Goal: Information Seeking & Learning: Learn about a topic

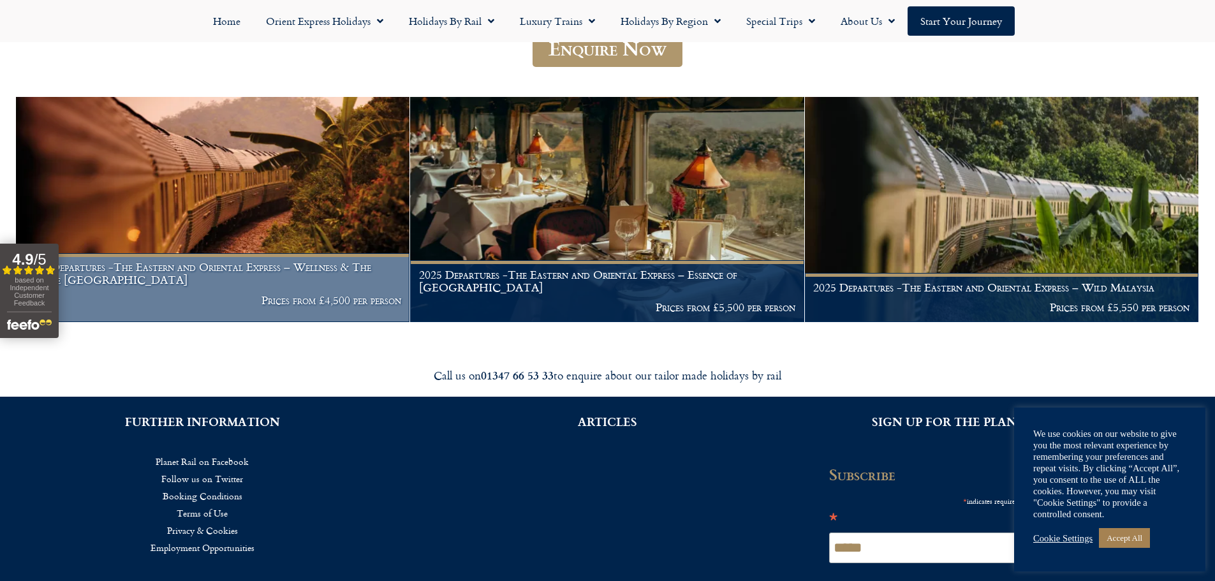
scroll to position [255, 0]
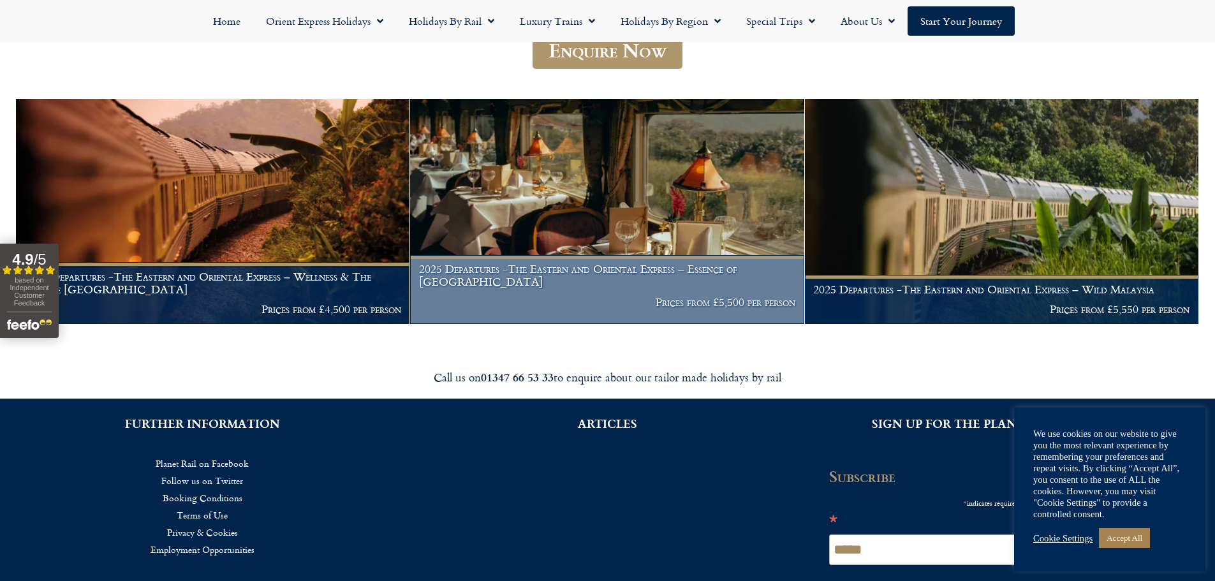
click at [570, 293] on figcaption "2025 Departures -The Eastern and Oriental Express – Essence of Malaysia Prices …" at bounding box center [607, 289] width 394 height 69
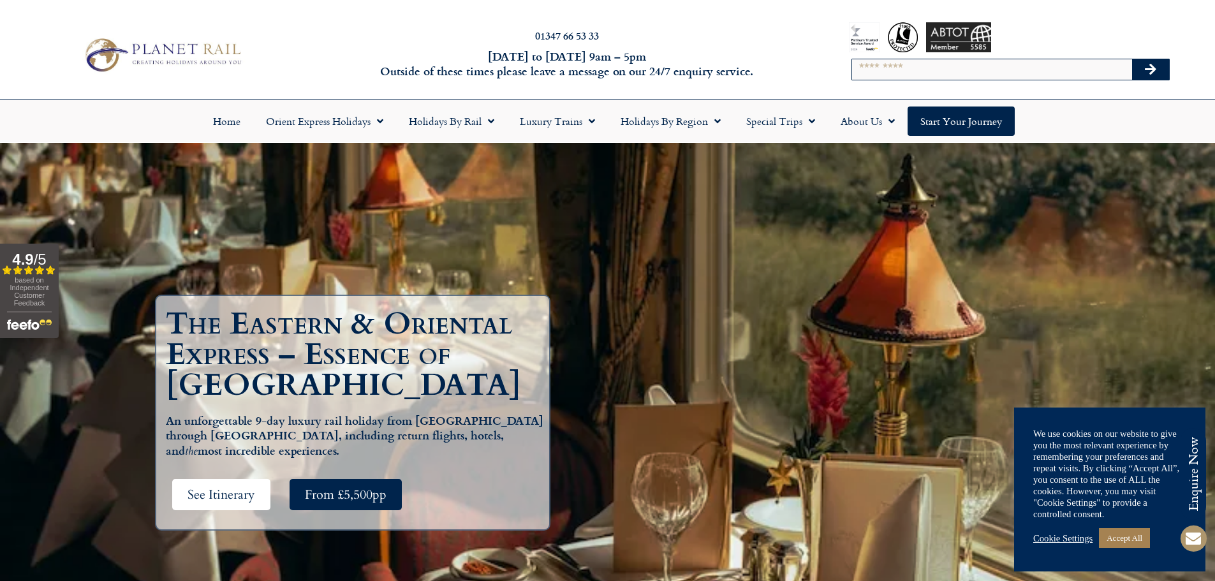
click at [222, 487] on span "See Itinerary" at bounding box center [222, 495] width 68 height 16
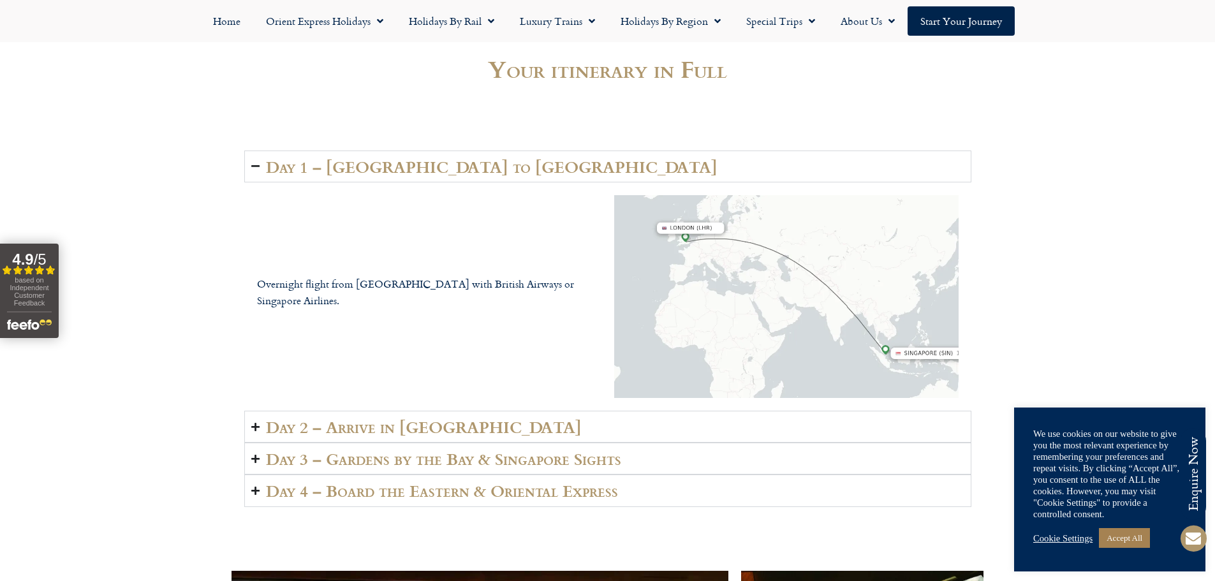
scroll to position [1848, 0]
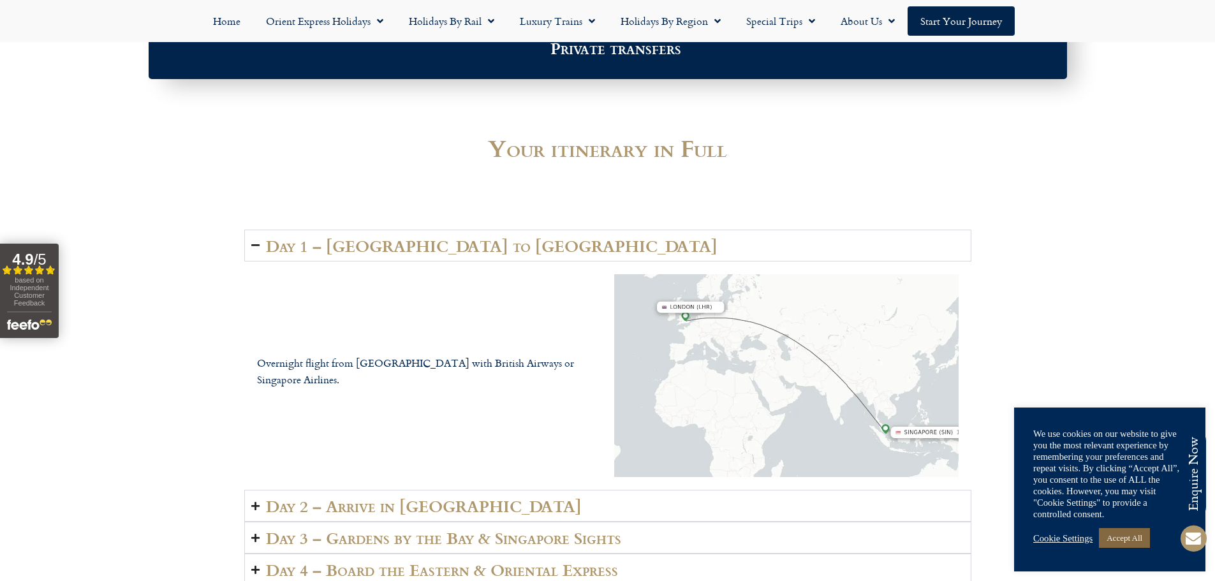
click at [1125, 538] on link "Accept All" at bounding box center [1124, 538] width 51 height 20
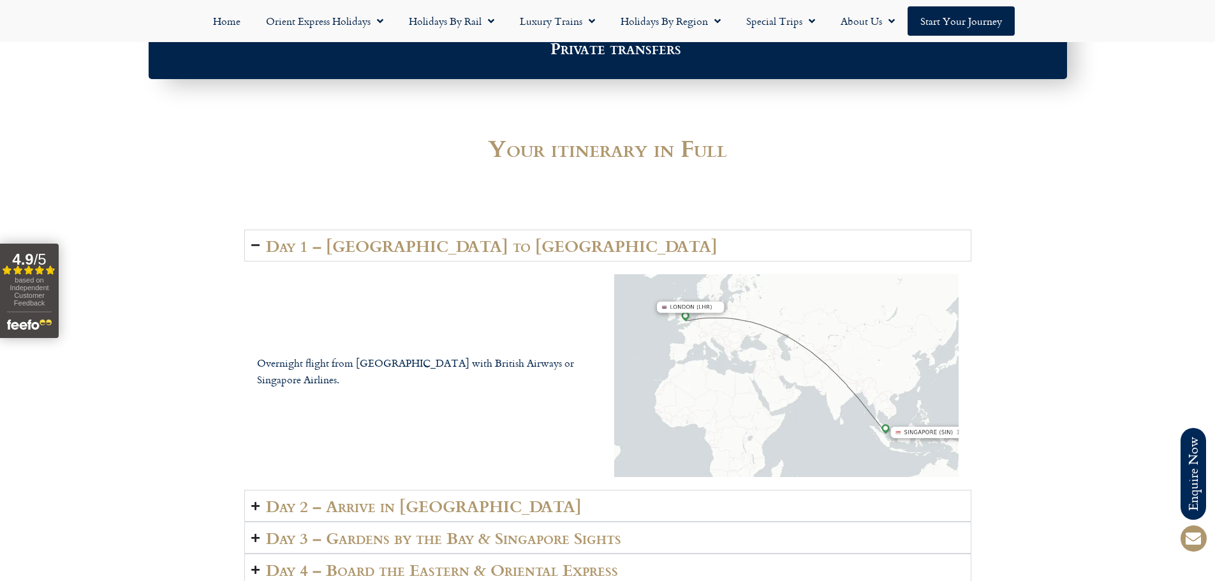
click at [253, 501] on icon "Accordion. Open links with Enter or Space, close with Escape, and navigate with…" at bounding box center [255, 506] width 8 height 10
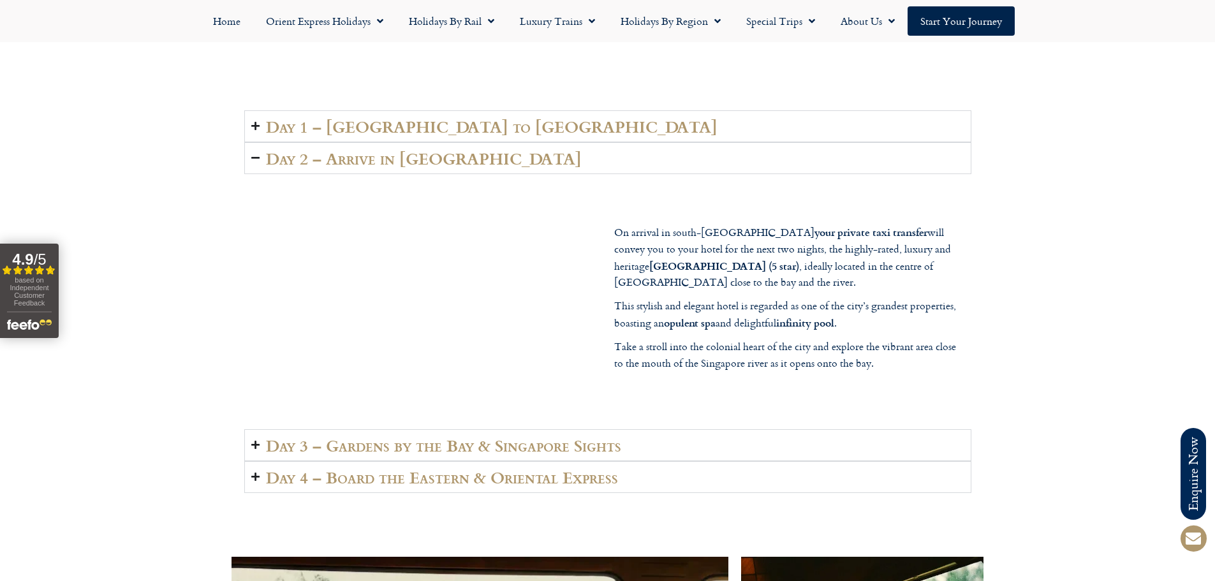
scroll to position [1976, 0]
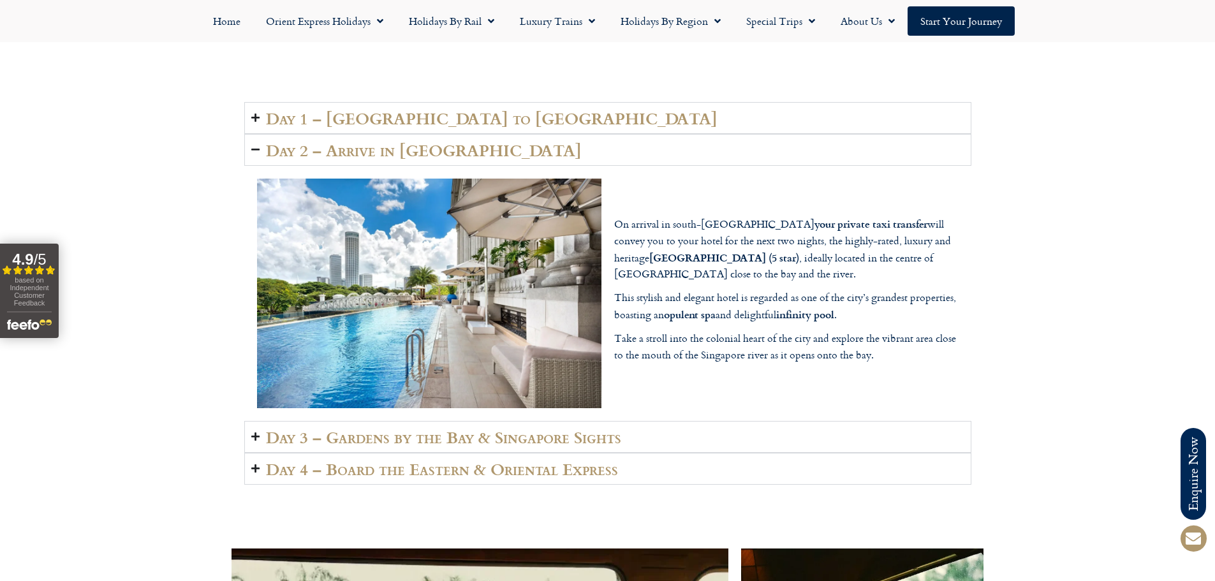
click at [258, 432] on icon "Accordion. Open links with Enter or Space, close with Escape, and navigate with…" at bounding box center [255, 437] width 8 height 10
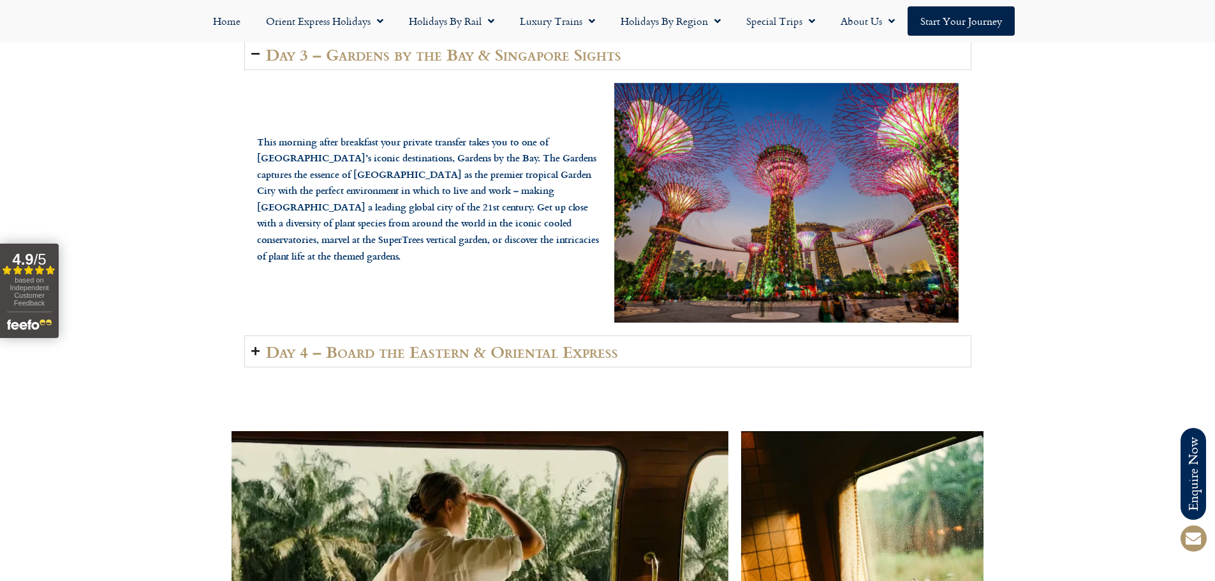
scroll to position [2167, 0]
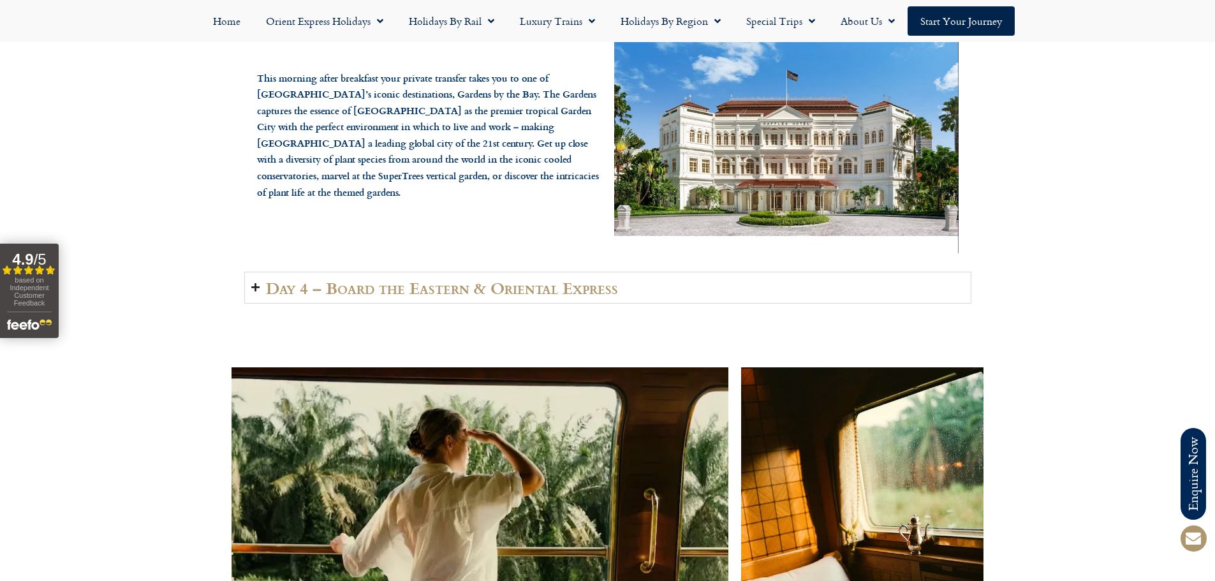
click at [260, 272] on summary "Day 4 – Board the Eastern & Oriental Express" at bounding box center [607, 288] width 727 height 32
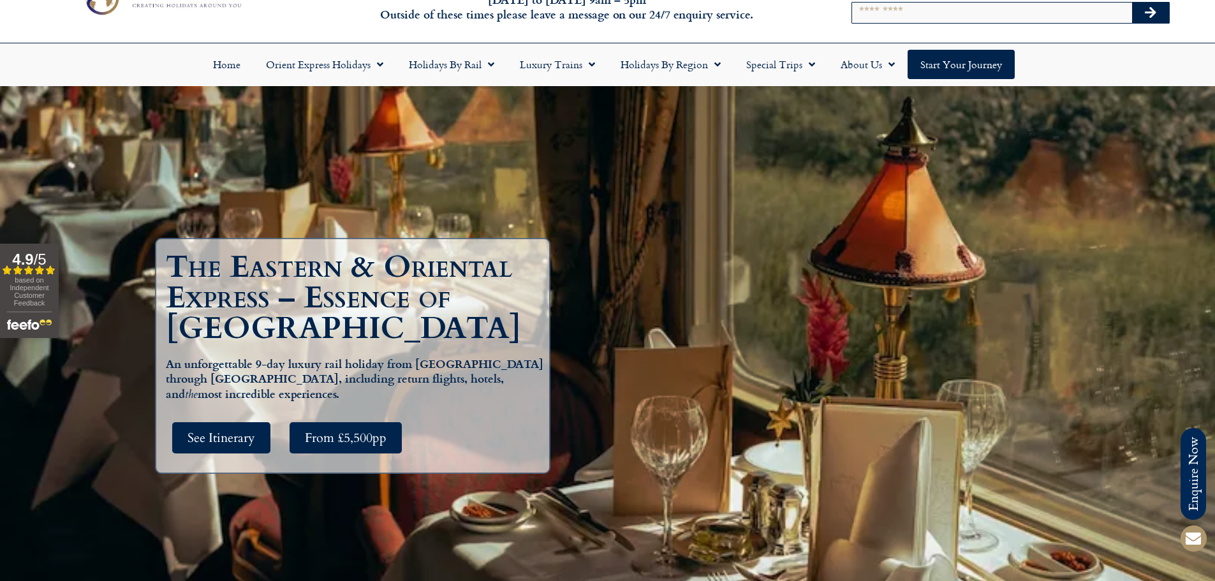
scroll to position [0, 0]
